Goal: Task Accomplishment & Management: Use online tool/utility

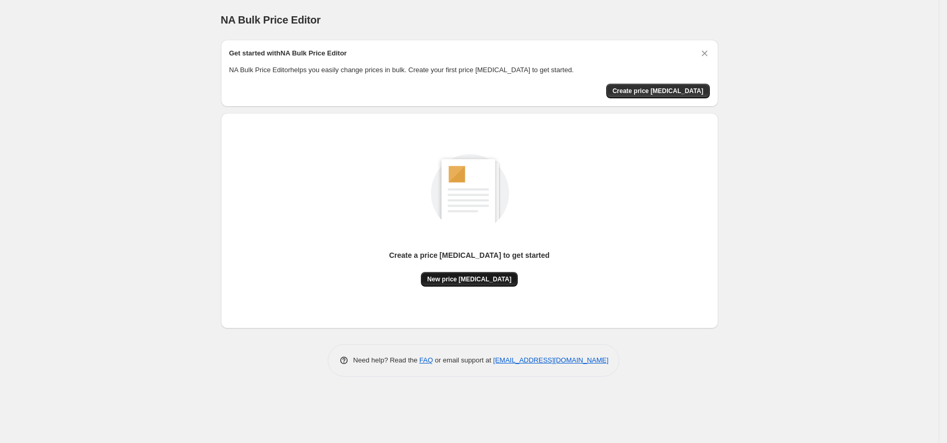
click at [473, 281] on span "New price [MEDICAL_DATA]" at bounding box center [469, 279] width 84 height 8
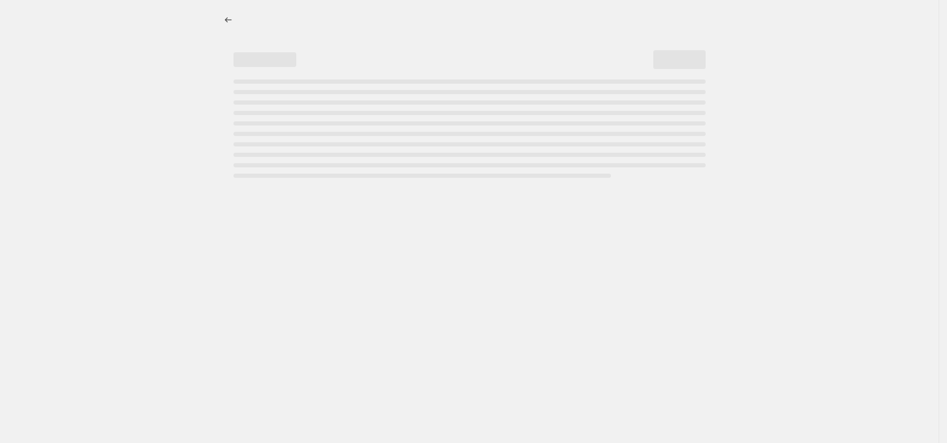
select select "percentage"
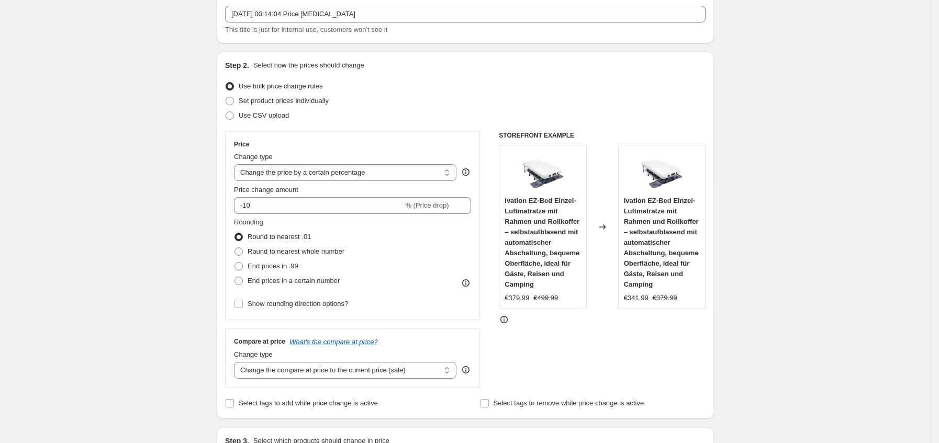
scroll to position [79, 0]
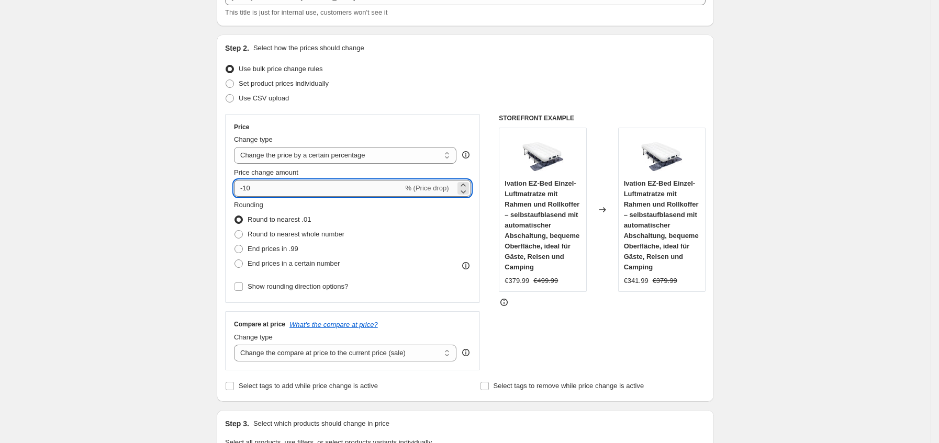
click at [252, 189] on input "-10" at bounding box center [318, 188] width 169 height 17
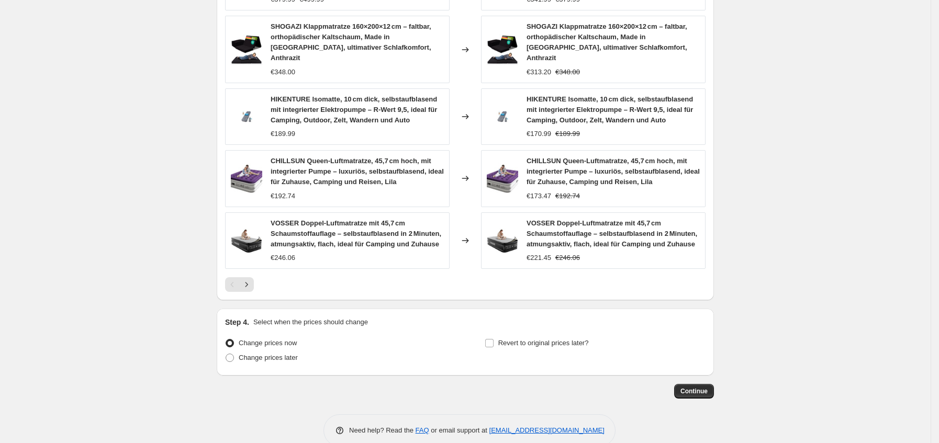
scroll to position [686, 0]
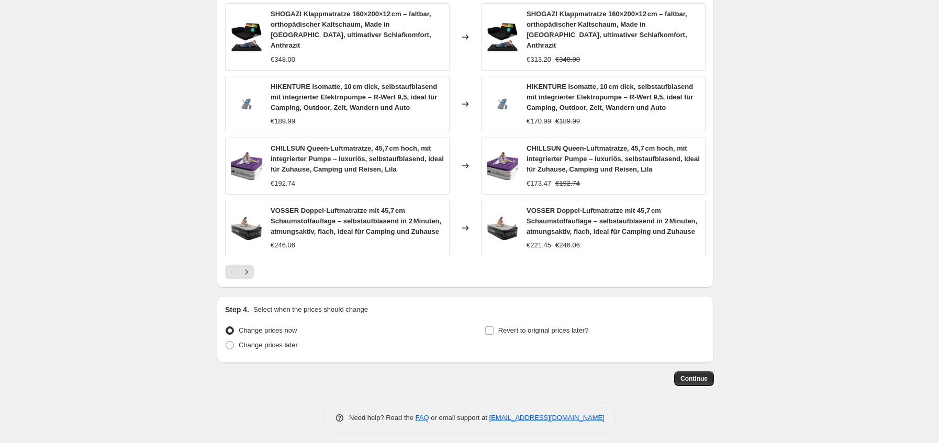
type input "-35"
click at [689, 375] on span "Continue" at bounding box center [693, 379] width 27 height 8
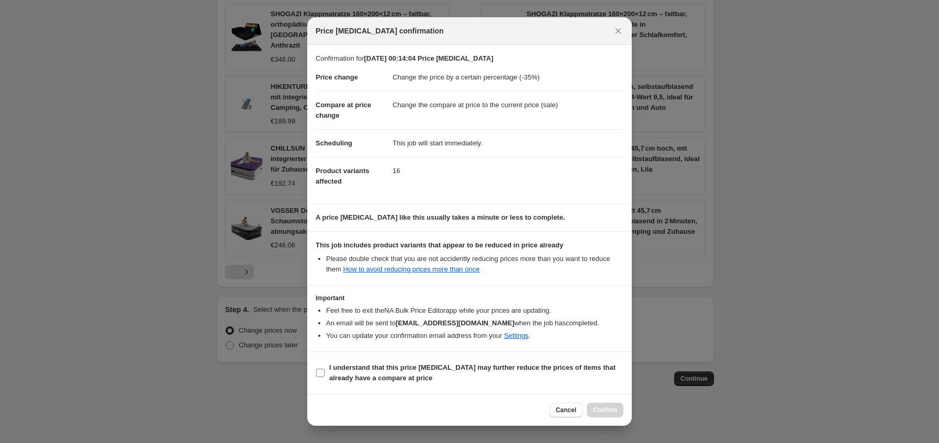
click at [366, 375] on b "I understand that this price [MEDICAL_DATA] may further reduce the prices of it…" at bounding box center [472, 373] width 286 height 18
click at [324, 375] on input "I understand that this price [MEDICAL_DATA] may further reduce the prices of it…" at bounding box center [320, 373] width 8 height 8
checkbox input "true"
click at [605, 412] on span "Confirm" at bounding box center [605, 410] width 24 height 8
